Goal: Task Accomplishment & Management: Use online tool/utility

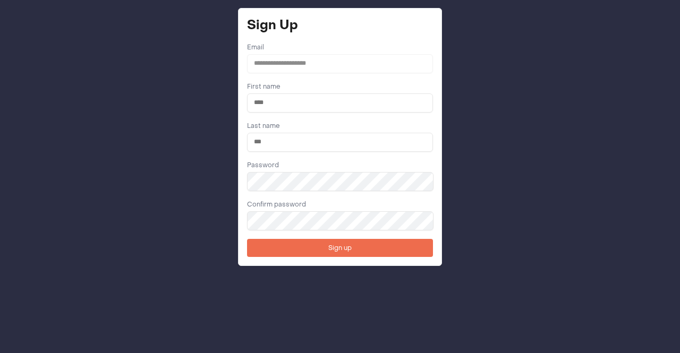
drag, startPoint x: 314, startPoint y: 106, endPoint x: 276, endPoint y: 105, distance: 37.7
click at [259, 97] on input "text" at bounding box center [340, 102] width 186 height 19
type input "******"
type input "**********"
click at [247, 239] on button "Sign up" at bounding box center [340, 248] width 186 height 18
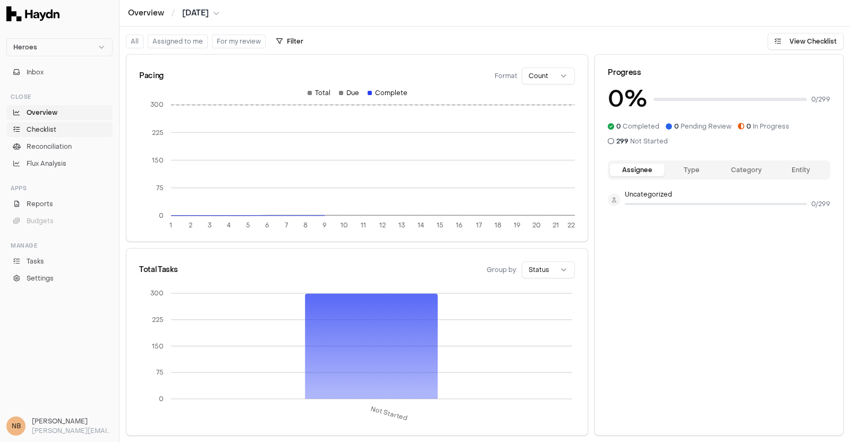
click at [37, 129] on span "Checklist" at bounding box center [42, 130] width 30 height 10
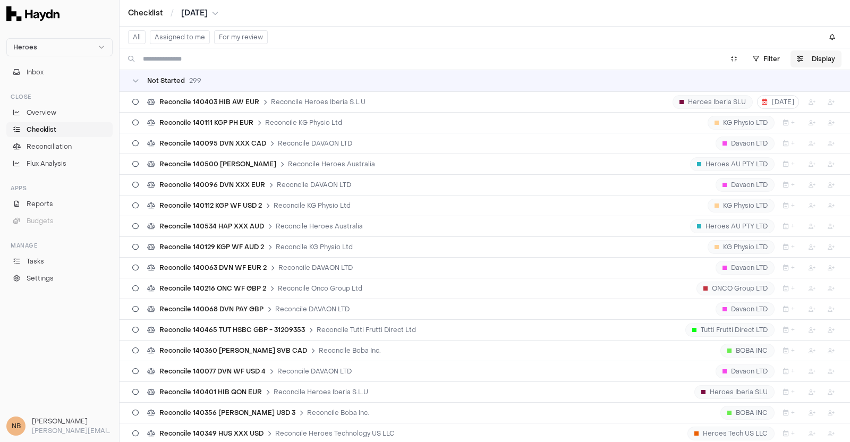
click at [679, 54] on button "Display" at bounding box center [815, 58] width 51 height 17
click at [679, 87] on html "Heroes Inbox Close Overview Checklist Reconciliation Flux Analysis Apps Reports…" at bounding box center [425, 221] width 850 height 442
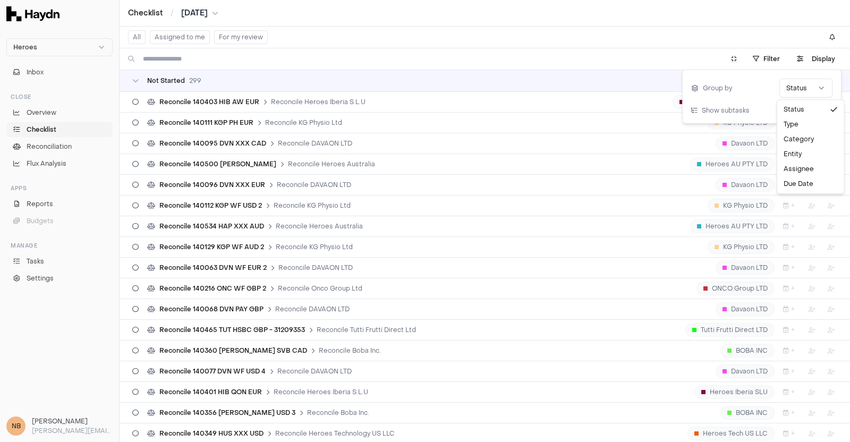
click at [679, 107] on html "Heroes Inbox Close Overview Checklist Reconciliation Flux Analysis Apps Reports…" at bounding box center [425, 221] width 850 height 442
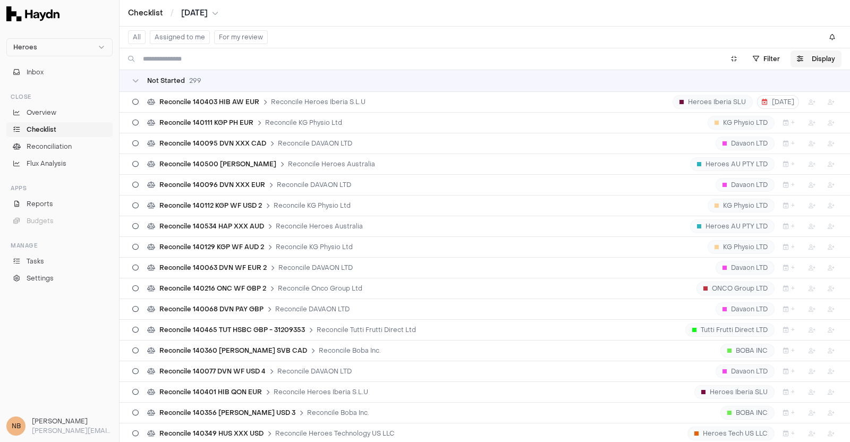
click at [679, 62] on button "Display" at bounding box center [815, 58] width 51 height 17
click at [679, 107] on button "button" at bounding box center [824, 110] width 15 height 8
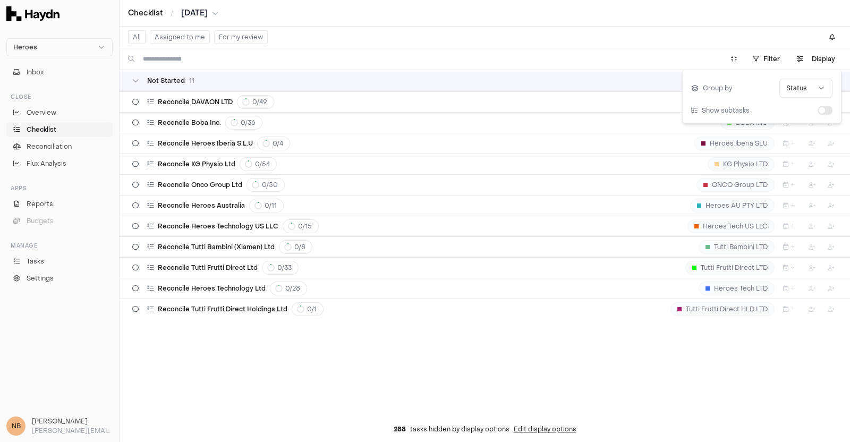
click at [218, 12] on button "Aug 2025" at bounding box center [199, 13] width 37 height 11
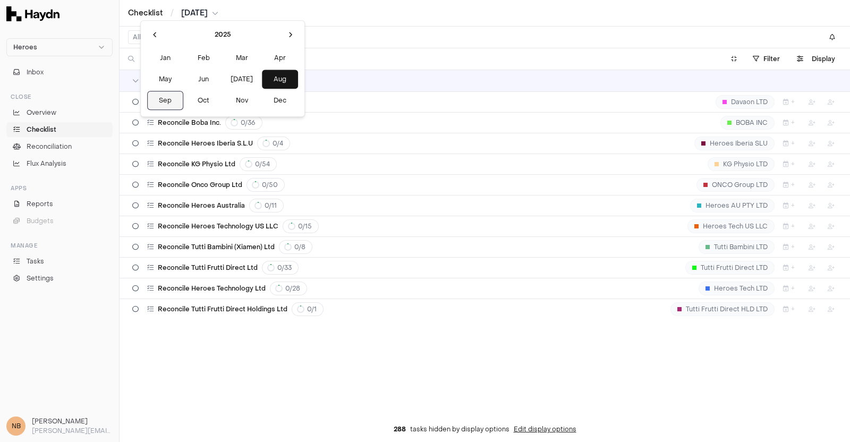
click at [164, 99] on button "Sep" at bounding box center [165, 100] width 36 height 19
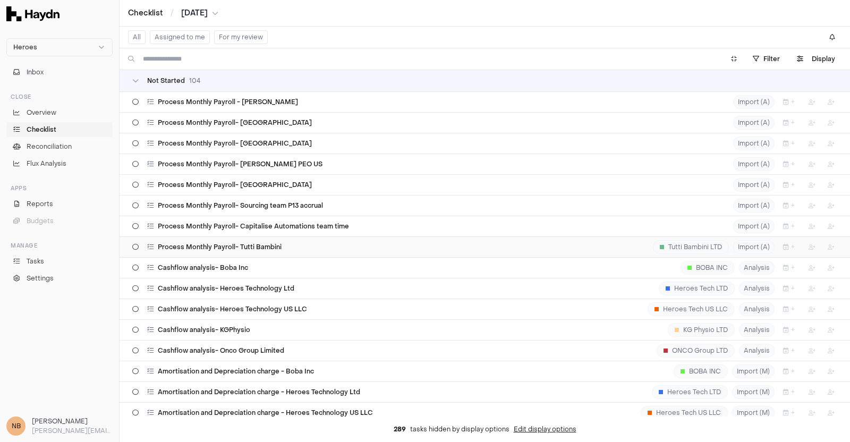
click at [227, 244] on span "Process Monthly Payroll- Tutti Bambini" at bounding box center [220, 247] width 124 height 8
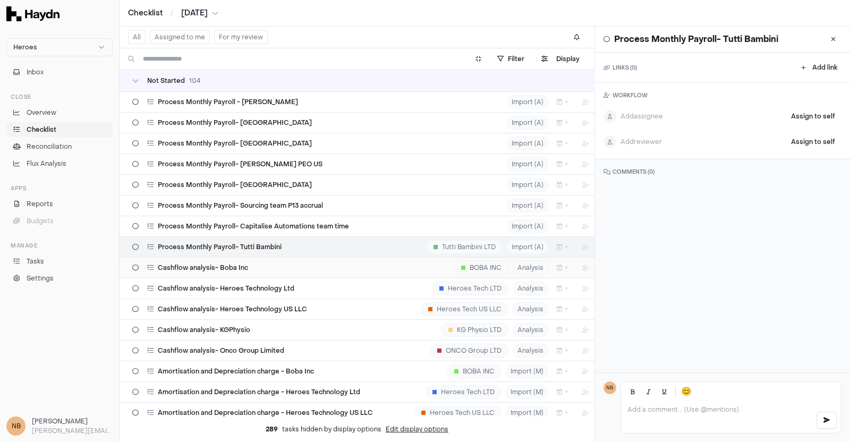
click at [225, 264] on span "Cashflow analysis- Boba Inc" at bounding box center [203, 267] width 90 height 8
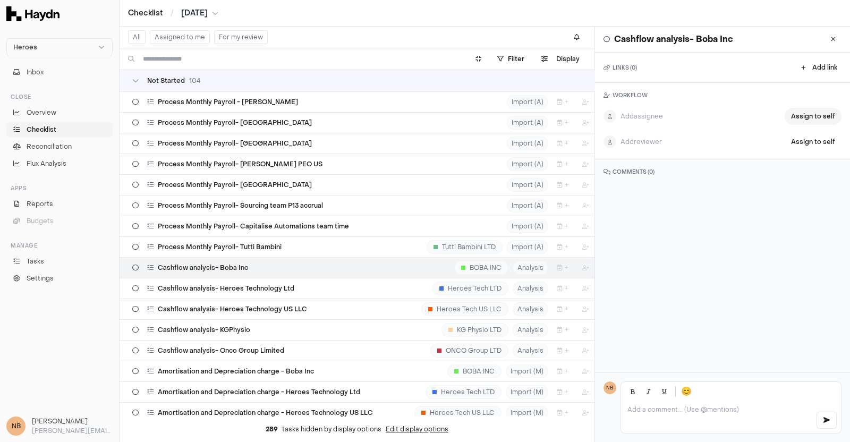
click at [679, 117] on button "Assign to self" at bounding box center [812, 116] width 57 height 17
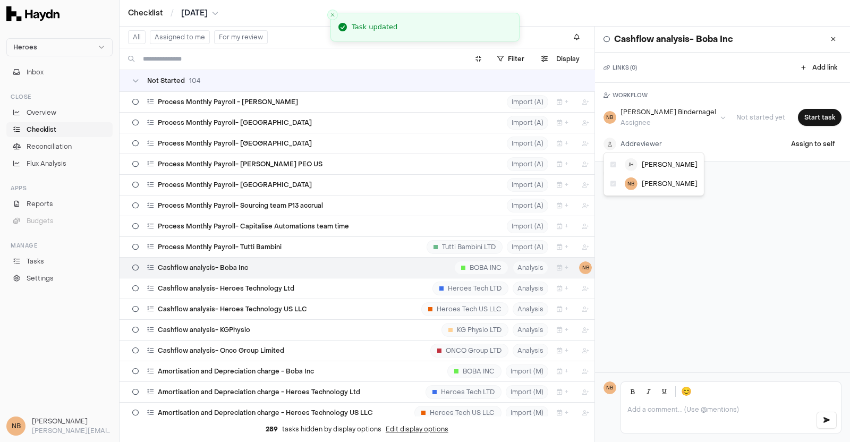
click at [644, 139] on html "Heroes Inbox Close Overview Checklist Reconciliation Flux Analysis Apps Reports…" at bounding box center [425, 221] width 850 height 442
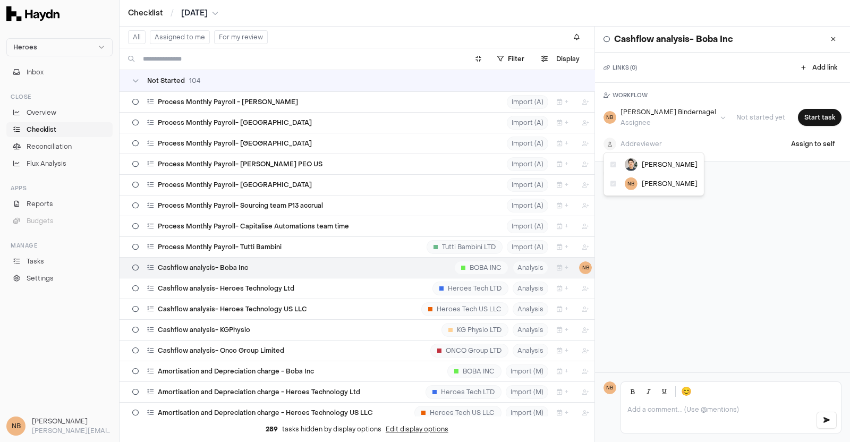
click at [679, 67] on html "Heroes Inbox Close Overview Checklist Reconciliation Flux Analysis Apps Reports…" at bounding box center [425, 221] width 850 height 442
click at [679, 67] on button "Add link" at bounding box center [819, 67] width 45 height 13
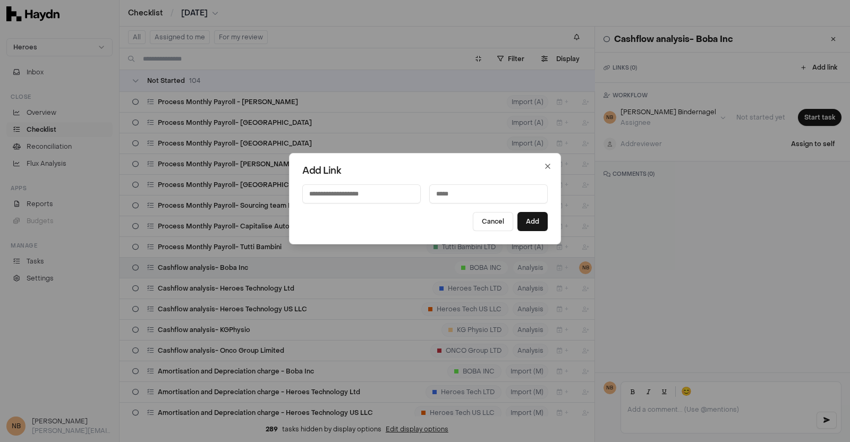
click at [482, 196] on input at bounding box center [488, 193] width 118 height 19
click at [495, 221] on button "Cancel" at bounding box center [493, 221] width 40 height 19
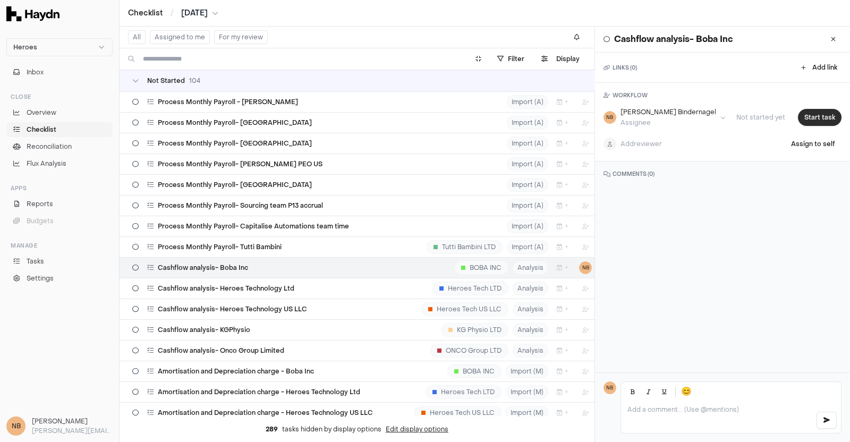
click at [679, 110] on button "Start task" at bounding box center [820, 117] width 44 height 17
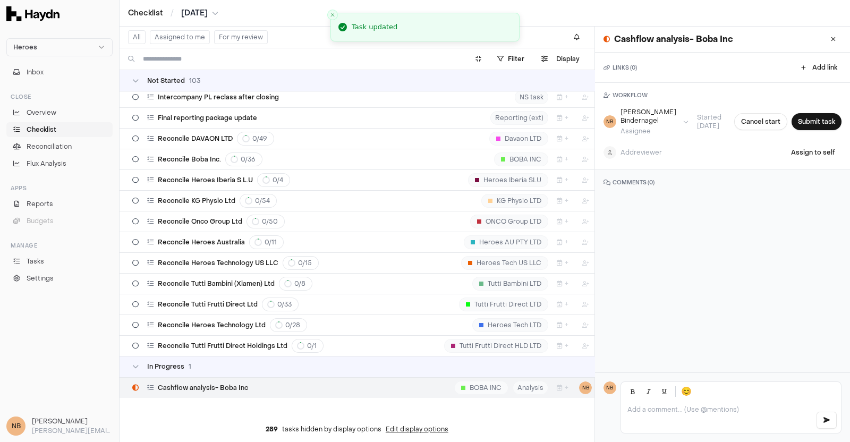
scroll to position [1871, 0]
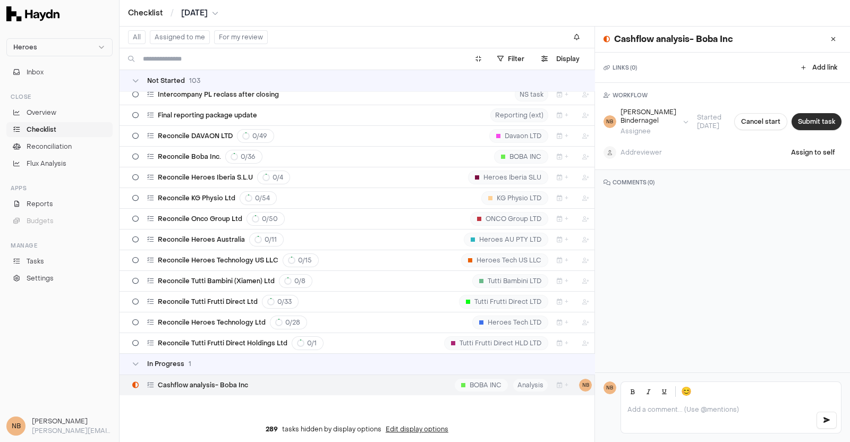
click at [679, 119] on button "Submit task" at bounding box center [816, 121] width 50 height 17
click at [648, 141] on html "Heroes Inbox Close Overview Checklist Reconciliation Flux Analysis Apps Reports…" at bounding box center [425, 221] width 850 height 442
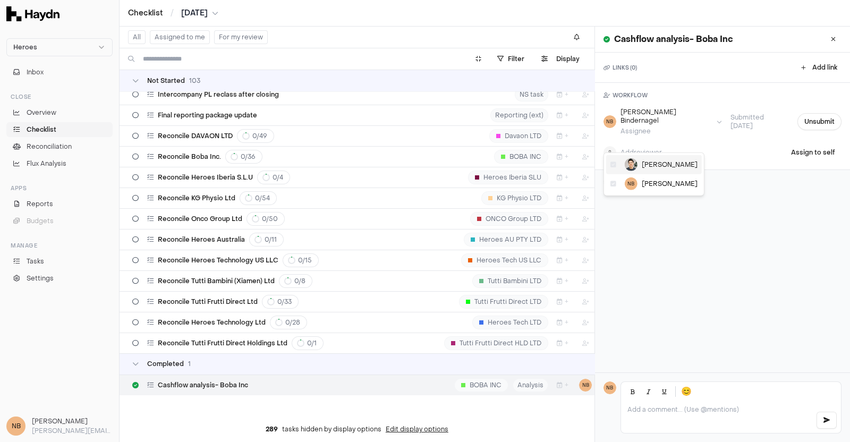
click at [659, 161] on span "Jeremy Hon" at bounding box center [670, 164] width 56 height 8
click at [40, 74] on span "Inbox" at bounding box center [35, 72] width 17 height 10
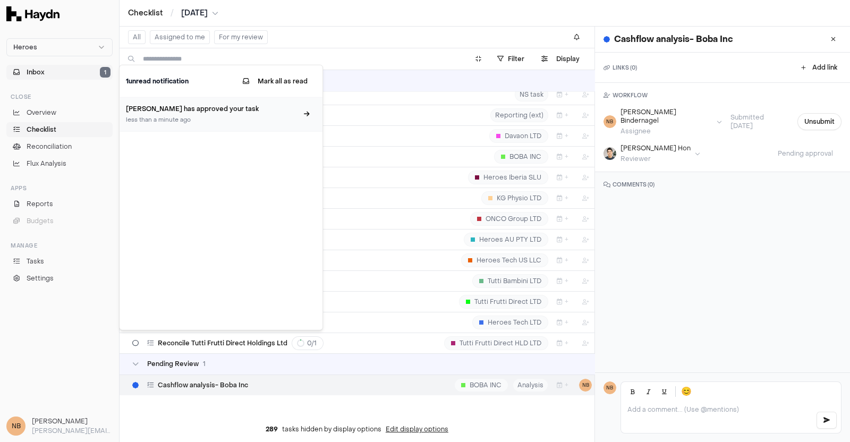
click at [192, 114] on div "Jeremy Hon has approved your task less than a minute ago" at bounding box center [212, 114] width 172 height 21
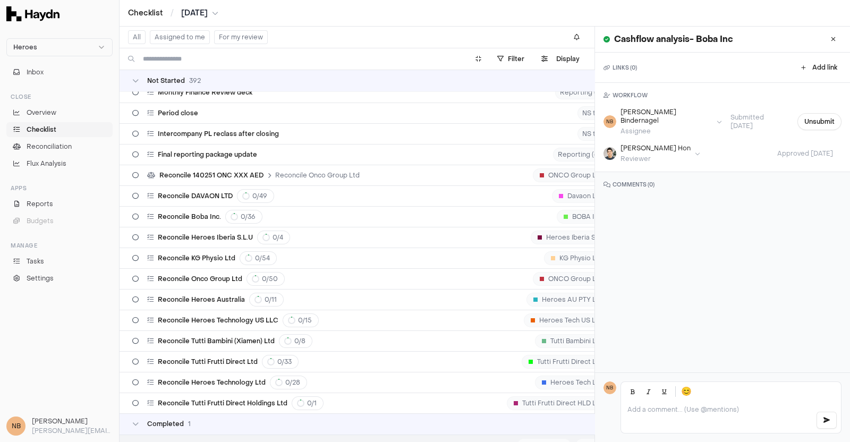
scroll to position [7806, 0]
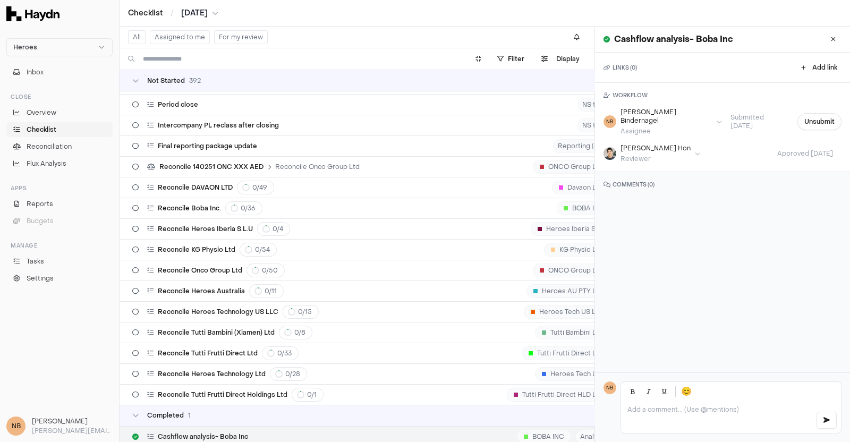
click at [669, 353] on p at bounding box center [717, 409] width 180 height 8
click at [32, 77] on button "Inbox 2" at bounding box center [59, 72] width 106 height 15
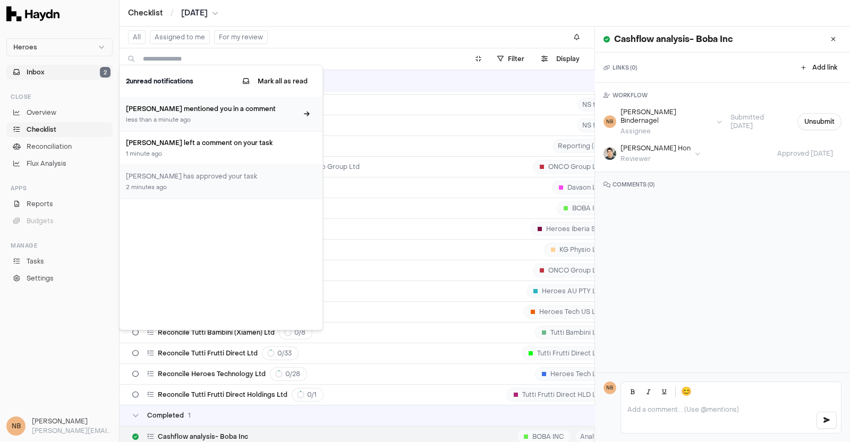
click at [236, 118] on div "less than a minute ago" at bounding box center [212, 120] width 172 height 9
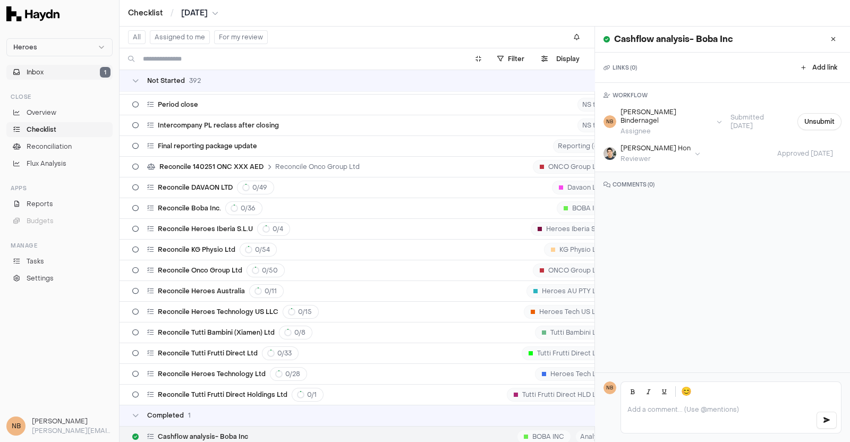
click at [42, 70] on span "Inbox" at bounding box center [35, 72] width 17 height 10
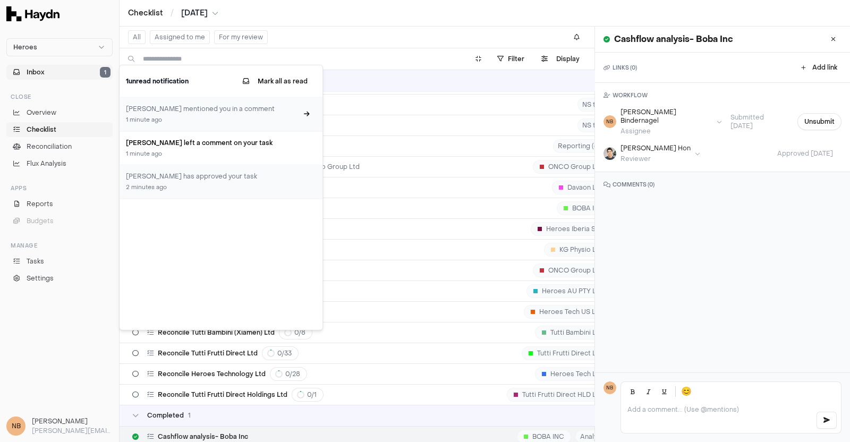
click at [250, 114] on div "Jeremy Hon mentioned you in a comment 1 minute ago" at bounding box center [212, 114] width 172 height 21
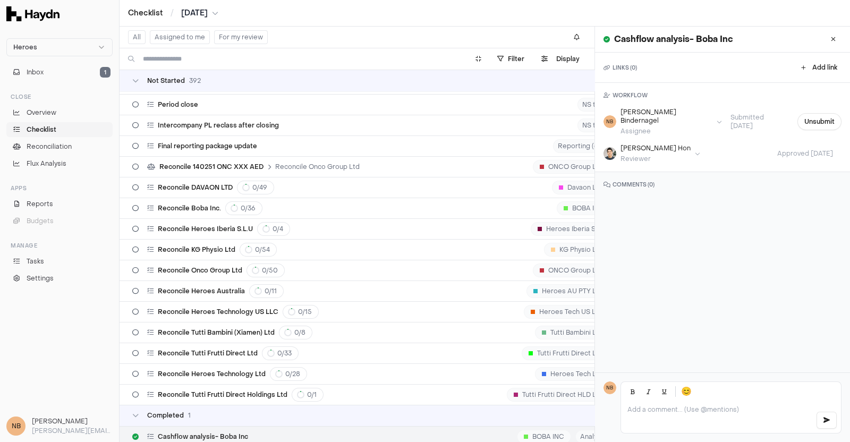
click at [331, 353] on div "Cashflow analysis- Boba Inc BOBA INC Analysis + NB" at bounding box center [402, 436] width 541 height 20
click at [471, 302] on div "Reconcile Heroes Technology US LLC 0 / 15 Heroes Tech US LLC +" at bounding box center [402, 312] width 541 height 20
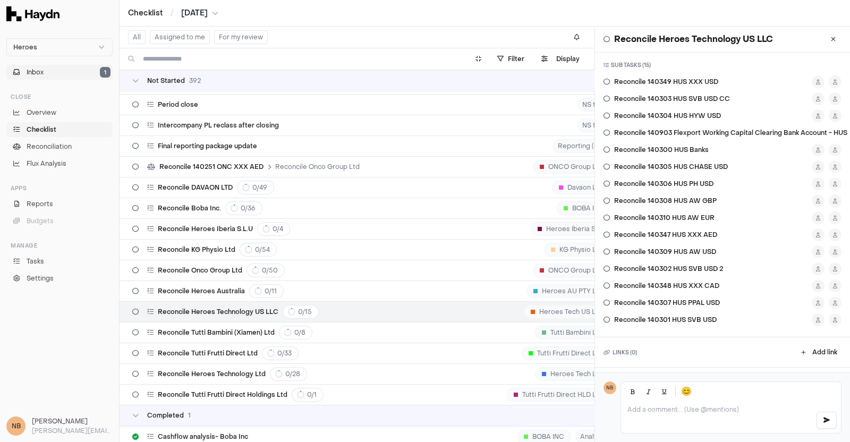
drag, startPoint x: 43, startPoint y: 65, endPoint x: 53, endPoint y: 65, distance: 10.1
click at [43, 65] on button "Inbox 1" at bounding box center [59, 72] width 106 height 15
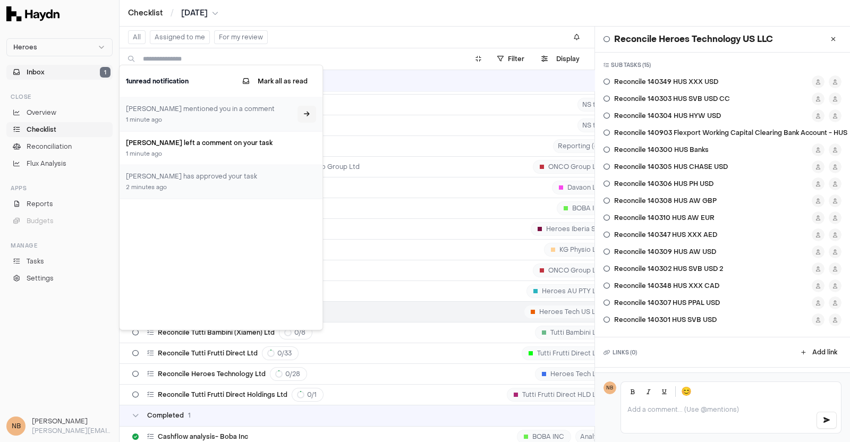
click at [304, 114] on icon at bounding box center [307, 114] width 6 height 6
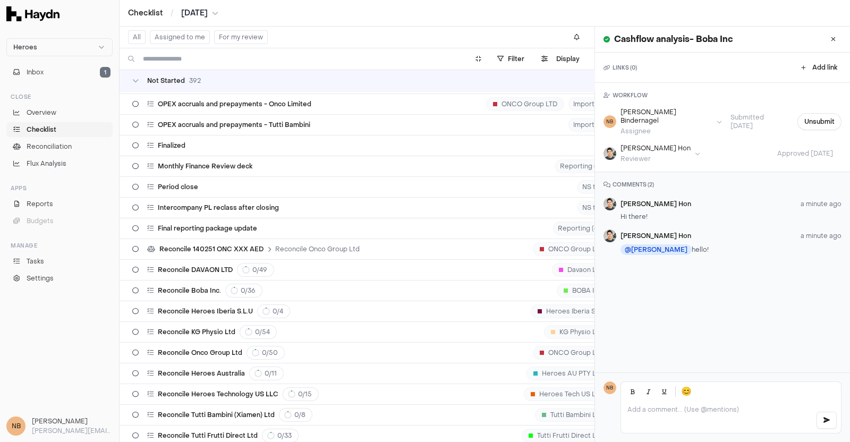
scroll to position [7806, 0]
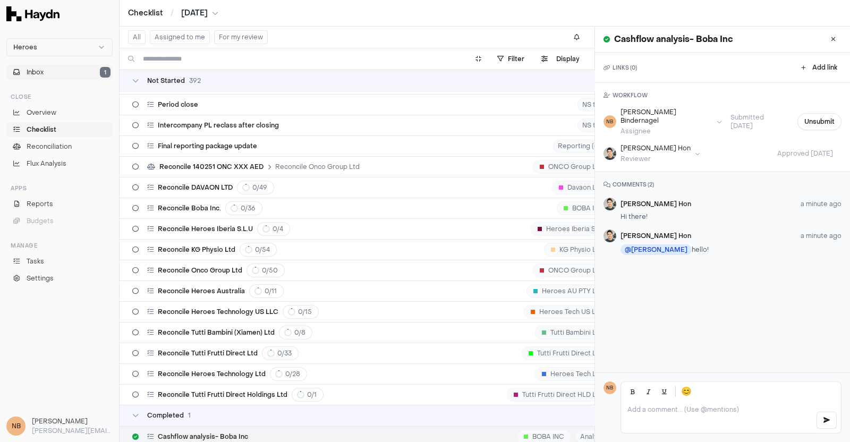
click at [37, 72] on span "Inbox" at bounding box center [35, 72] width 17 height 10
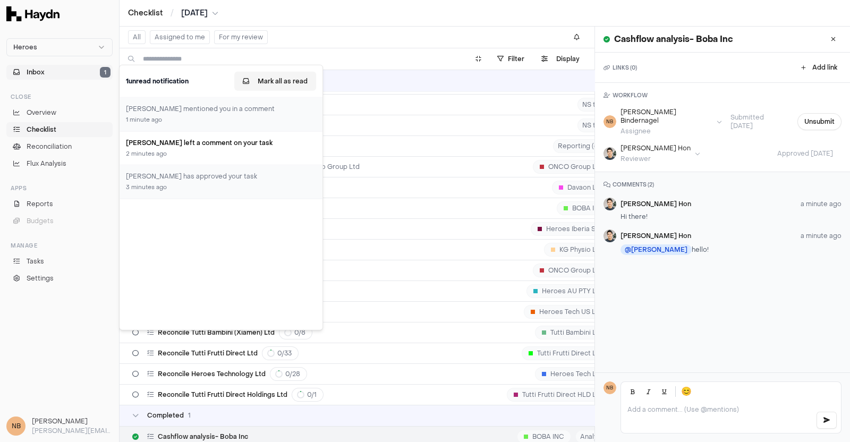
click at [284, 81] on button "Mark all as read" at bounding box center [275, 81] width 82 height 19
click at [52, 145] on span "Reconciliation" at bounding box center [49, 147] width 45 height 10
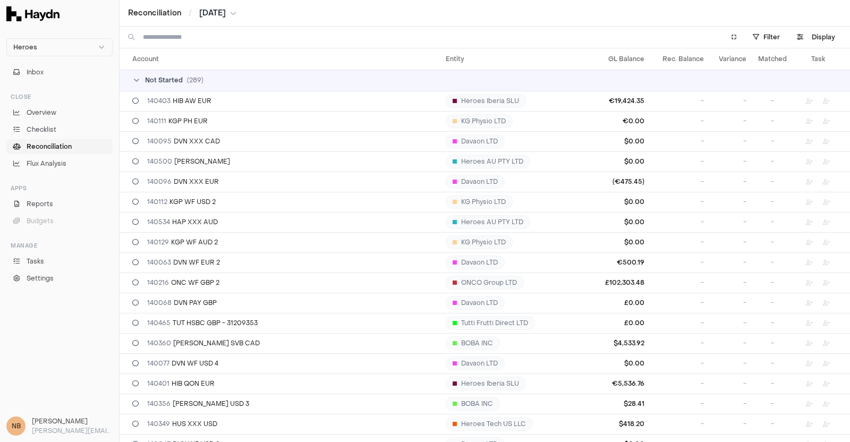
click at [219, 13] on span "[DATE]" at bounding box center [212, 13] width 27 height 11
click at [242, 75] on button "[DATE]" at bounding box center [260, 79] width 36 height 19
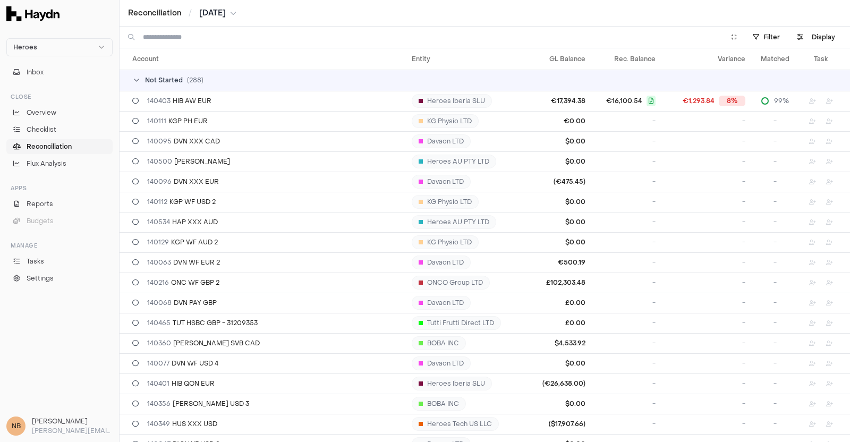
click at [195, 37] on input at bounding box center [427, 37] width 568 height 21
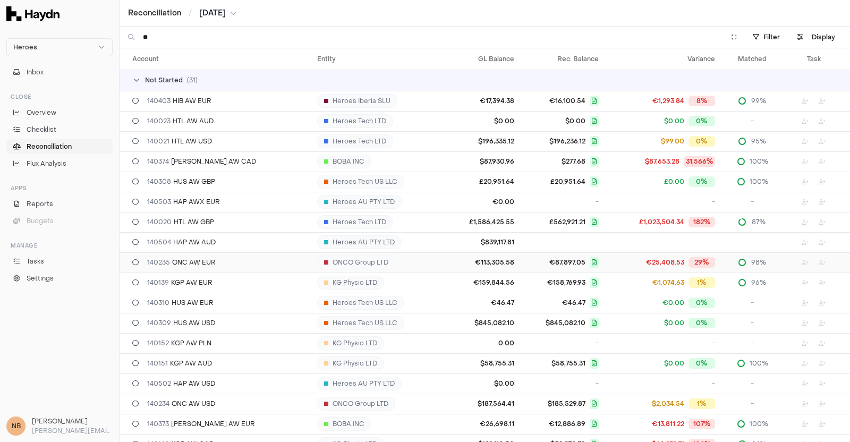
type input "**"
click at [728, 264] on div "98%" at bounding box center [752, 262] width 49 height 8
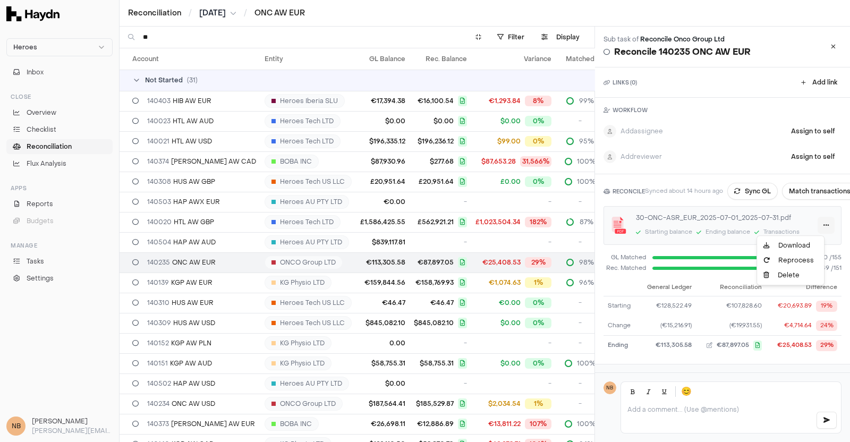
click at [815, 225] on html "Heroes Inbox Close Overview Checklist Reconciliation Flux Analysis Apps Reports…" at bounding box center [425, 221] width 850 height 442
click at [797, 245] on link "Download" at bounding box center [790, 245] width 63 height 15
click at [805, 187] on button "Match transactions" at bounding box center [819, 191] width 75 height 17
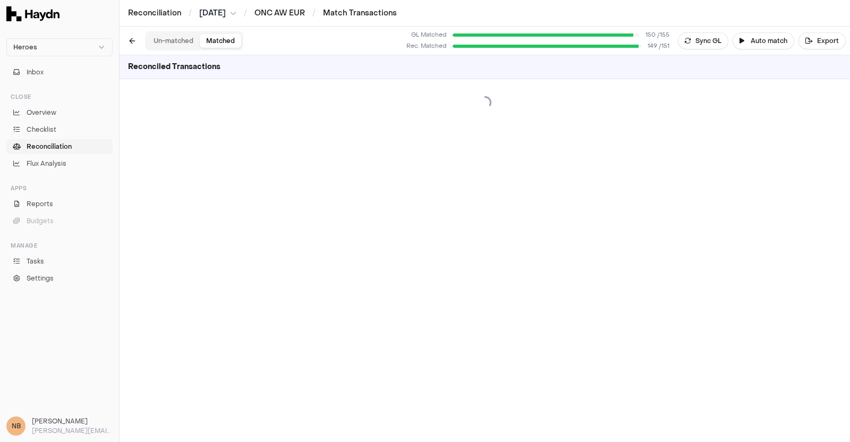
click at [227, 41] on button "Matched" at bounding box center [220, 41] width 41 height 14
